Goal: Information Seeking & Learning: Learn about a topic

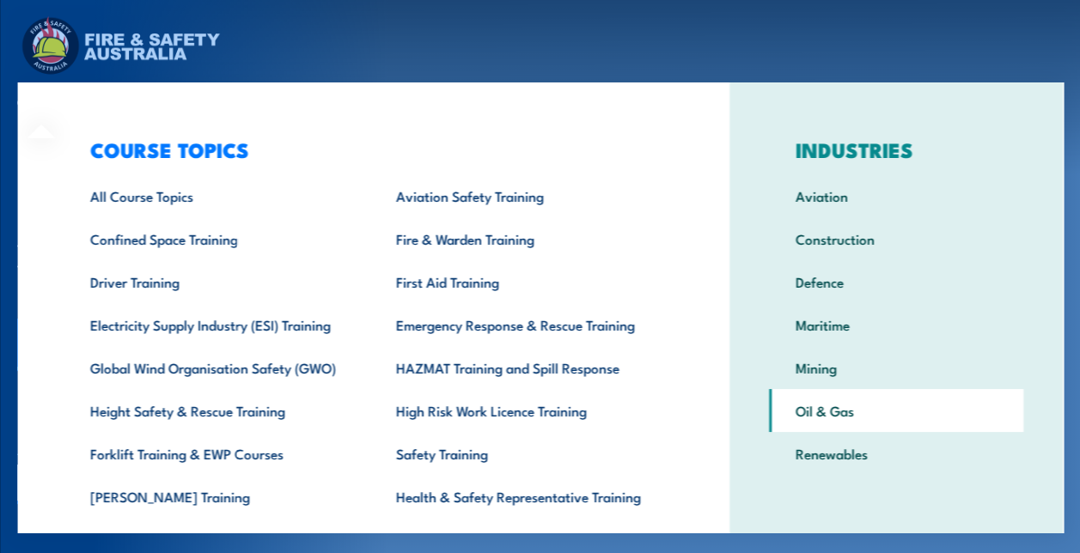
click at [885, 411] on link "Oil & Gas" at bounding box center [895, 410] width 255 height 43
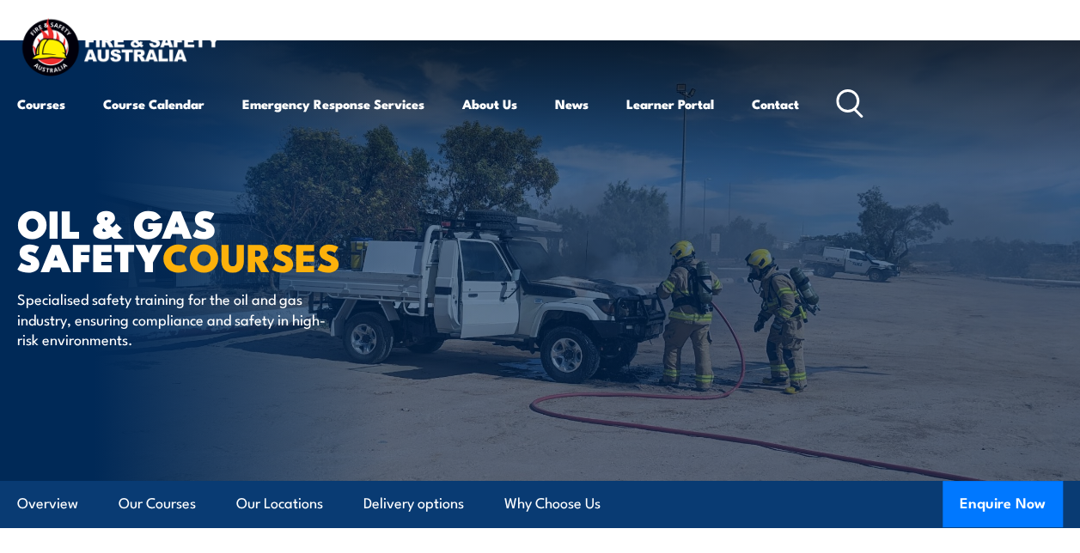
click at [854, 99] on icon at bounding box center [850, 103] width 28 height 28
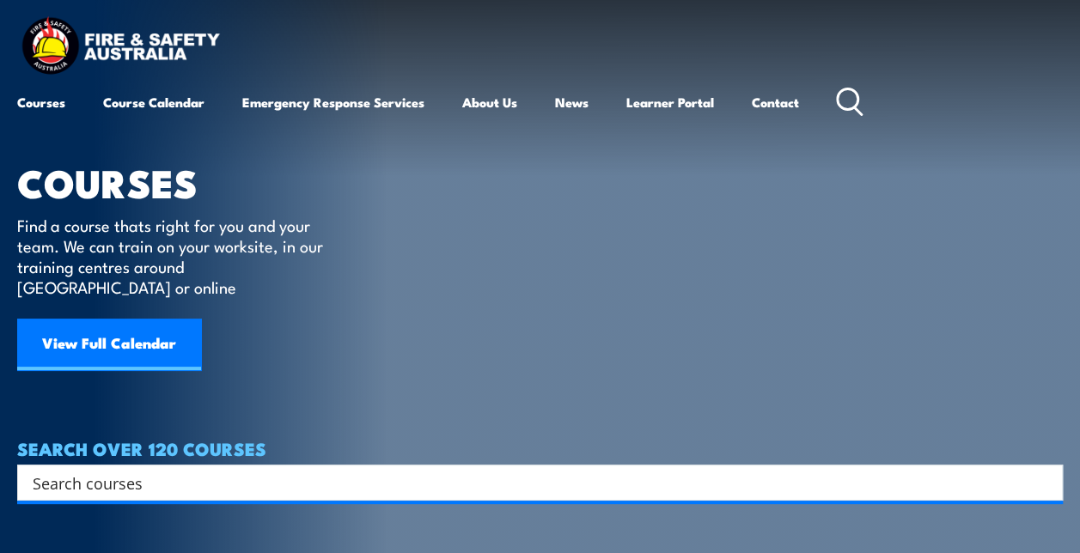
click at [220, 470] on input "Search input" at bounding box center [529, 483] width 993 height 26
type input "type b gas"
